Goal: Transaction & Acquisition: Obtain resource

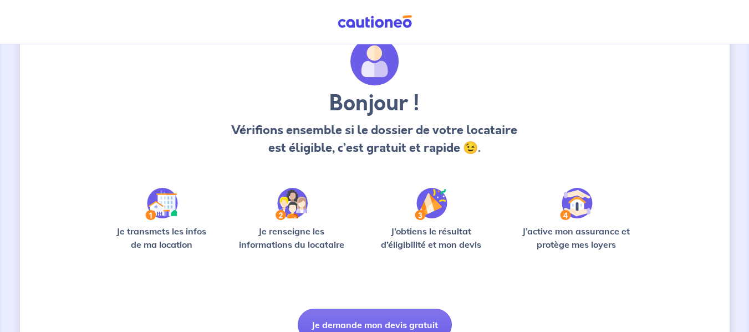
scroll to position [100, 0]
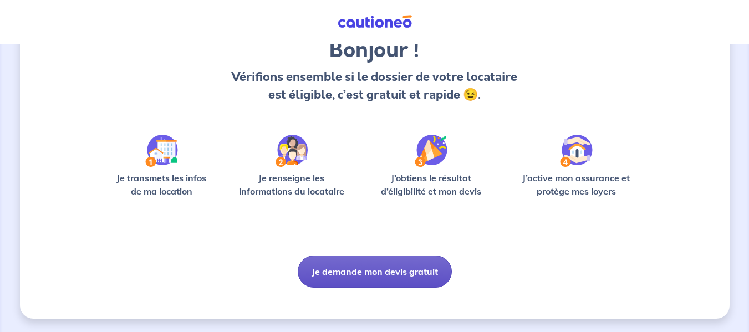
click at [377, 262] on button "Je demande mon devis gratuit" at bounding box center [375, 272] width 154 height 32
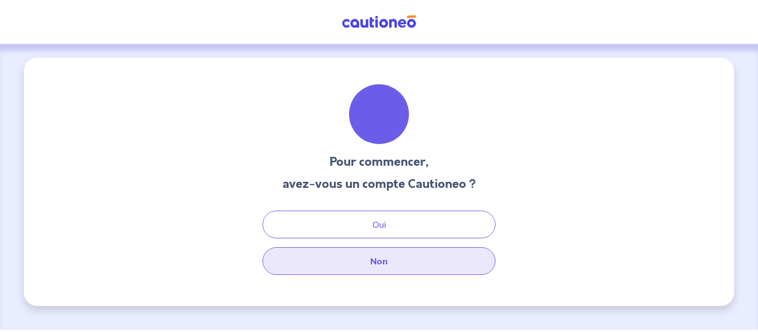
click at [364, 274] on button "Non" at bounding box center [378, 261] width 233 height 28
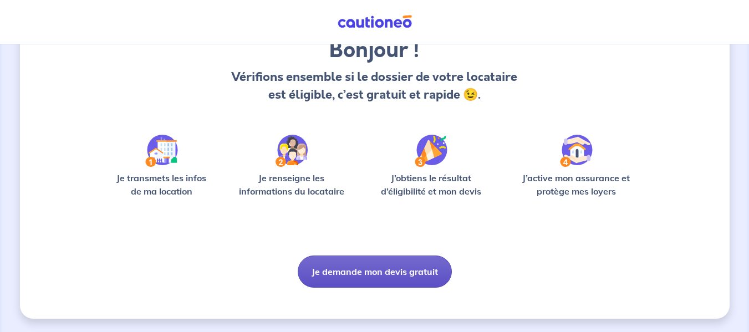
click at [385, 265] on button "Je demande mon devis gratuit" at bounding box center [375, 272] width 154 height 32
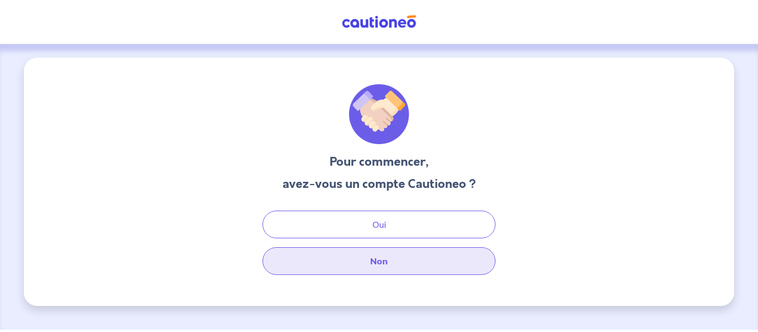
click at [387, 262] on button "Non" at bounding box center [378, 261] width 233 height 28
